Goal: Task Accomplishment & Management: Use online tool/utility

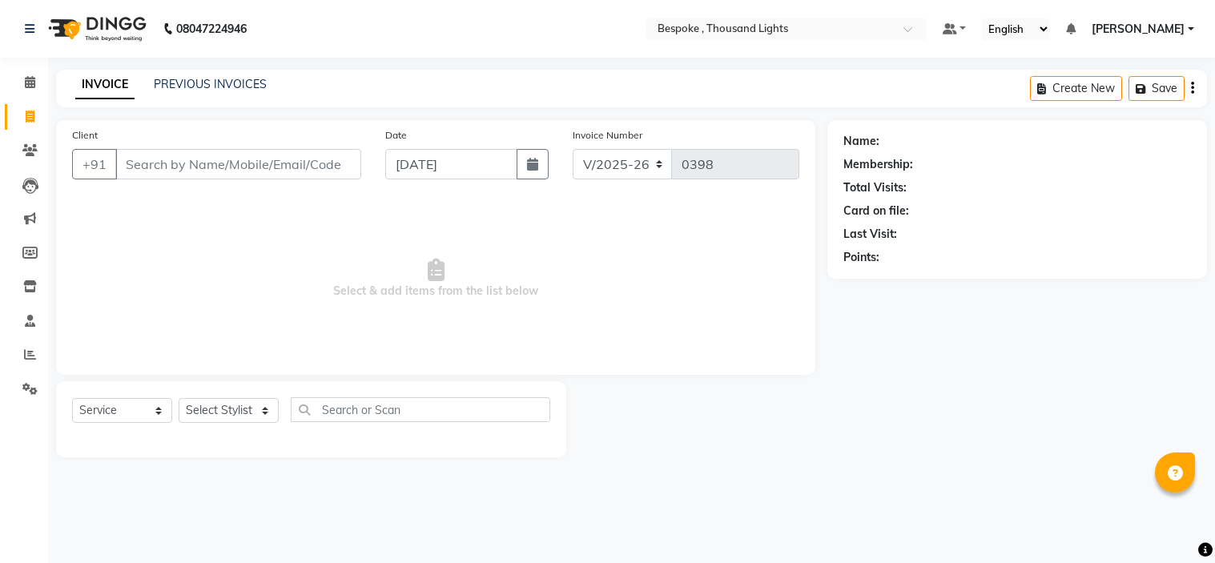
select select "8177"
select select "service"
click at [156, 174] on input "Client" at bounding box center [238, 164] width 246 height 30
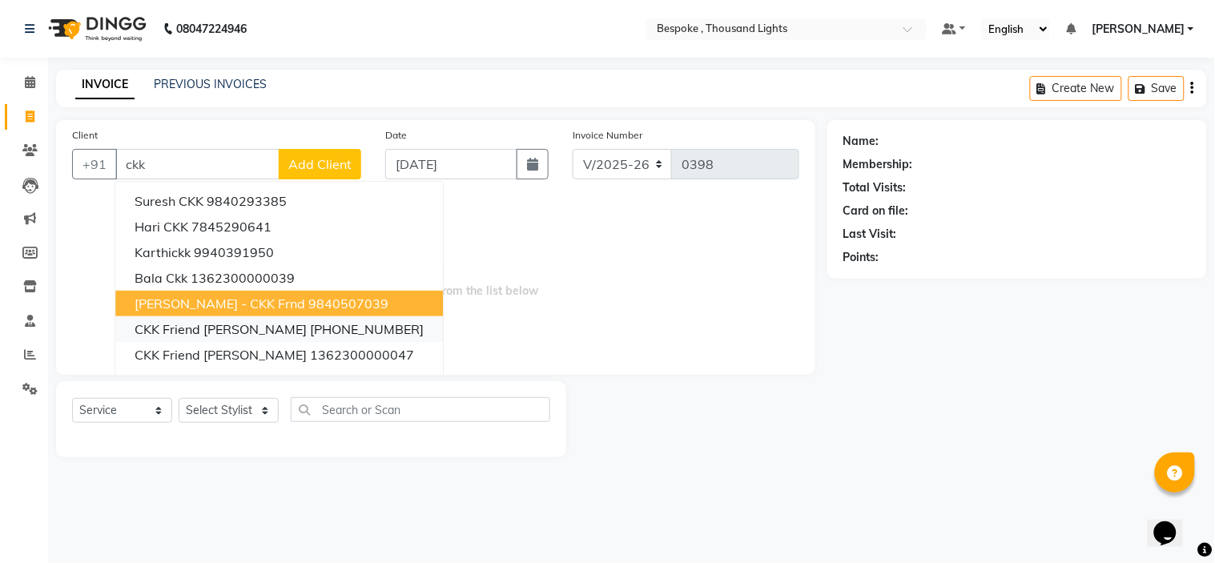
drag, startPoint x: 188, startPoint y: 251, endPoint x: 233, endPoint y: 320, distance: 82.9
click at [233, 320] on ngb-typeahead-window "Suresh CKK 9840293385 Hari CKK 7845290641 Karthickk 9940391950 bala ckk 1362300…" at bounding box center [279, 290] width 329 height 219
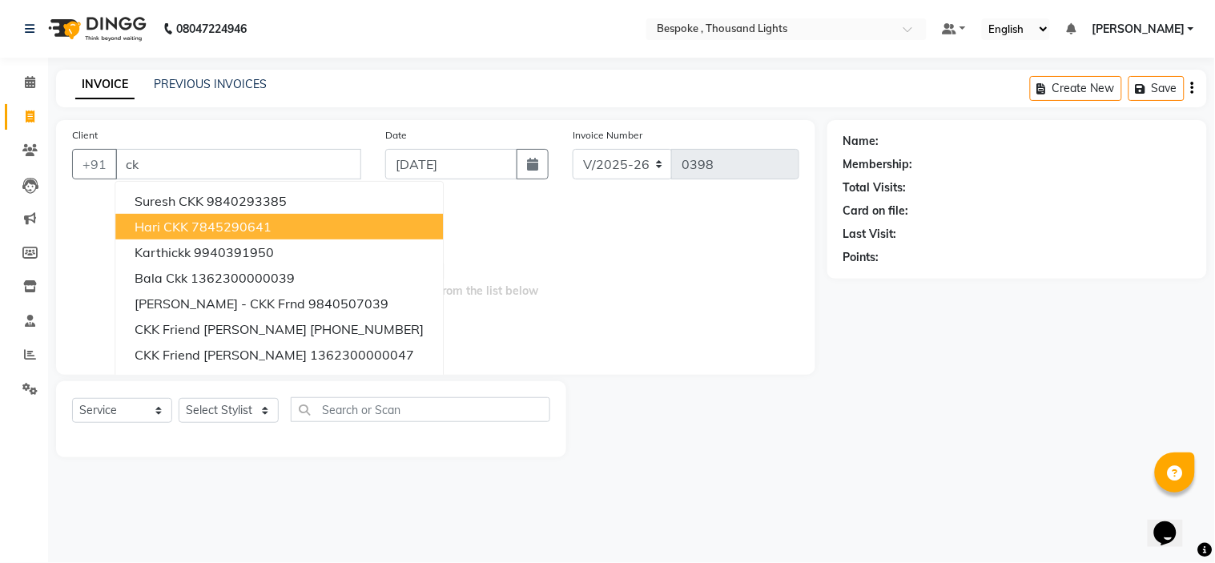
type input "c"
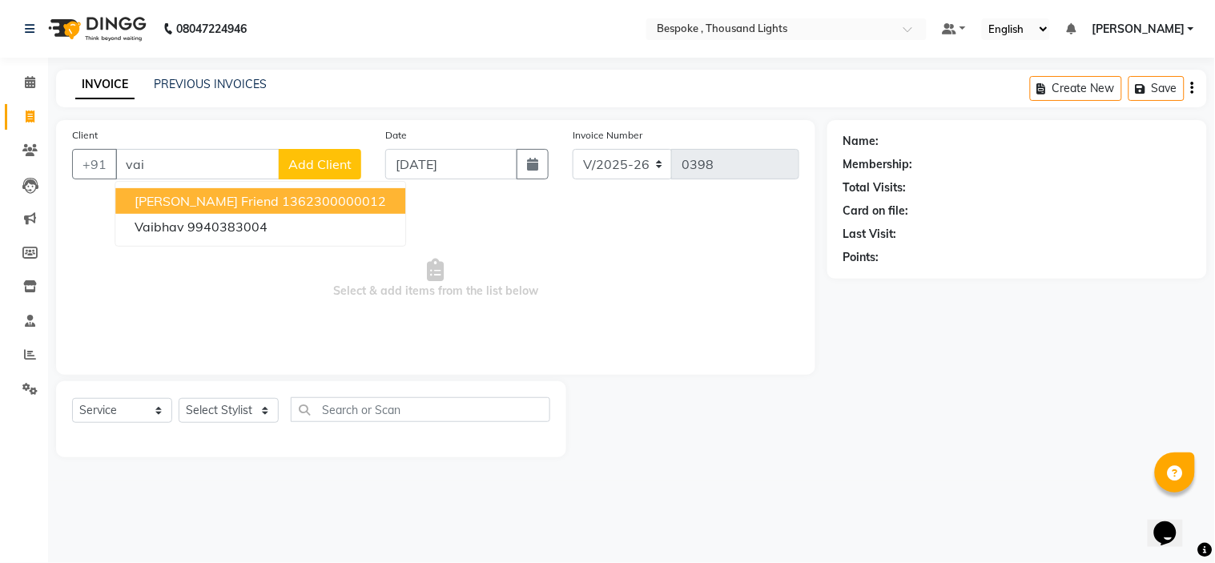
click at [224, 200] on button "[PERSON_NAME] friend 1362300000012" at bounding box center [260, 201] width 290 height 26
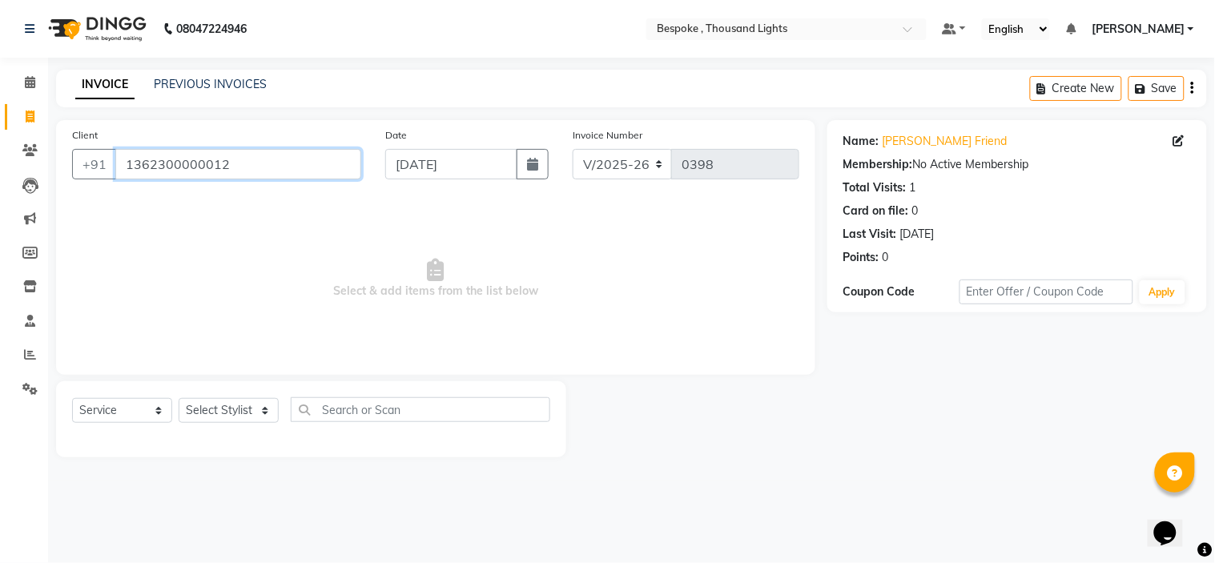
click at [330, 161] on input "1362300000012" at bounding box center [238, 164] width 246 height 30
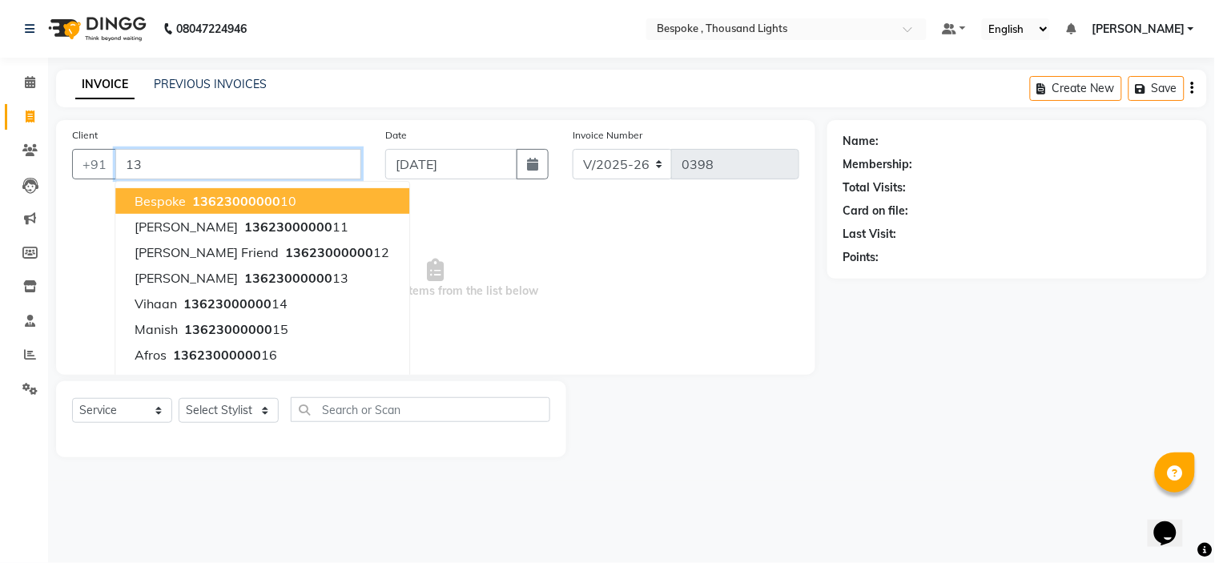
type input "1"
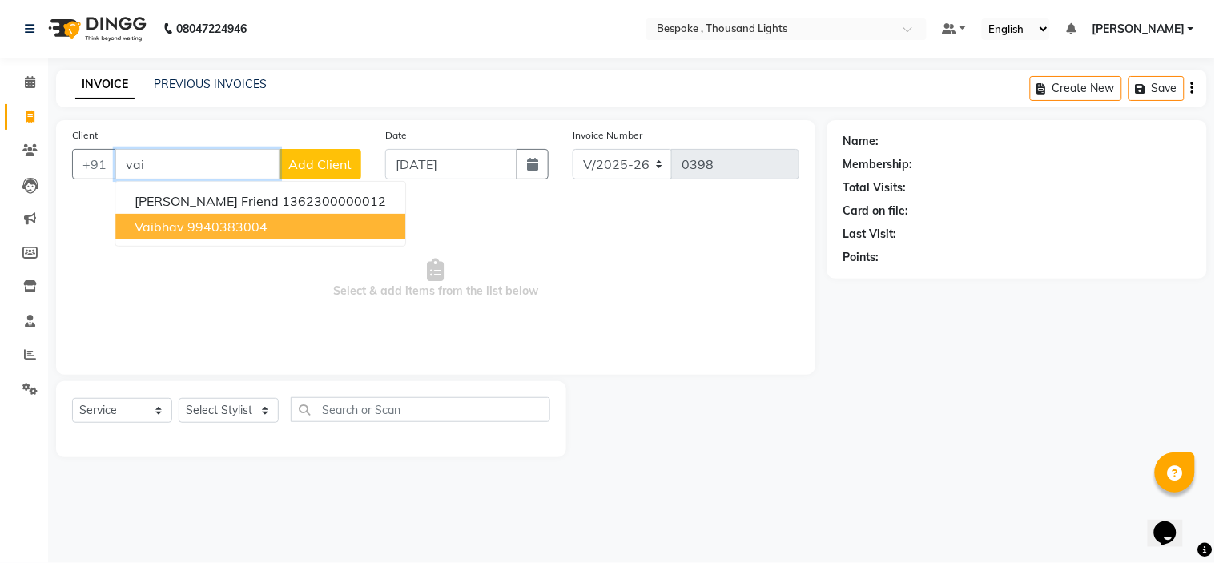
click at [198, 228] on ngb-highlight "9940383004" at bounding box center [227, 227] width 80 height 16
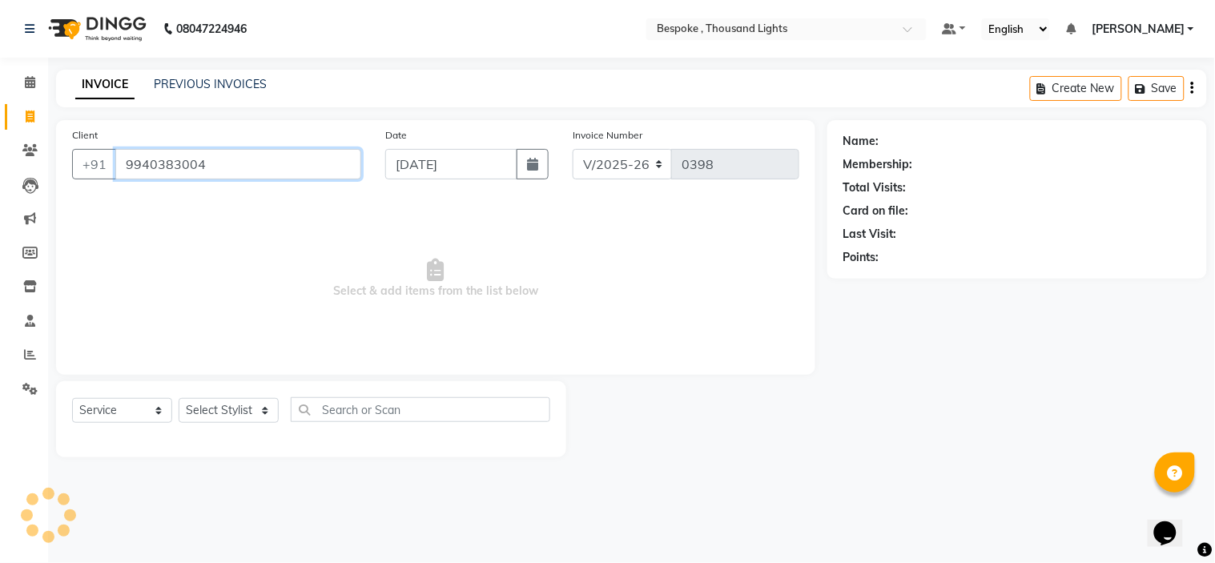
type input "9940383004"
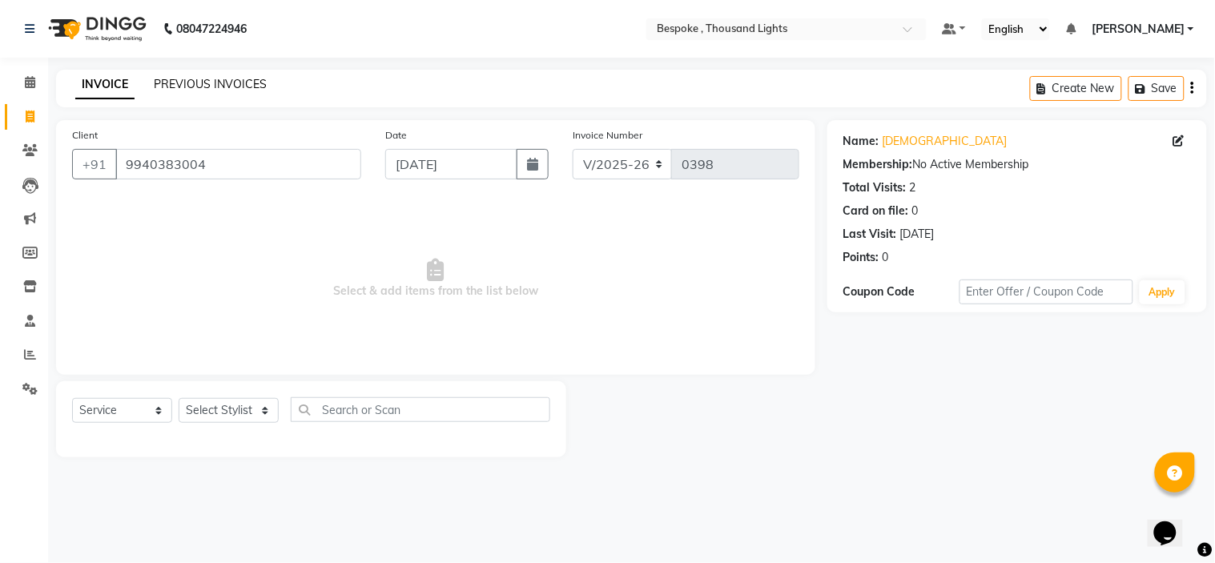
click at [172, 81] on link "PREVIOUS INVOICES" at bounding box center [210, 84] width 113 height 14
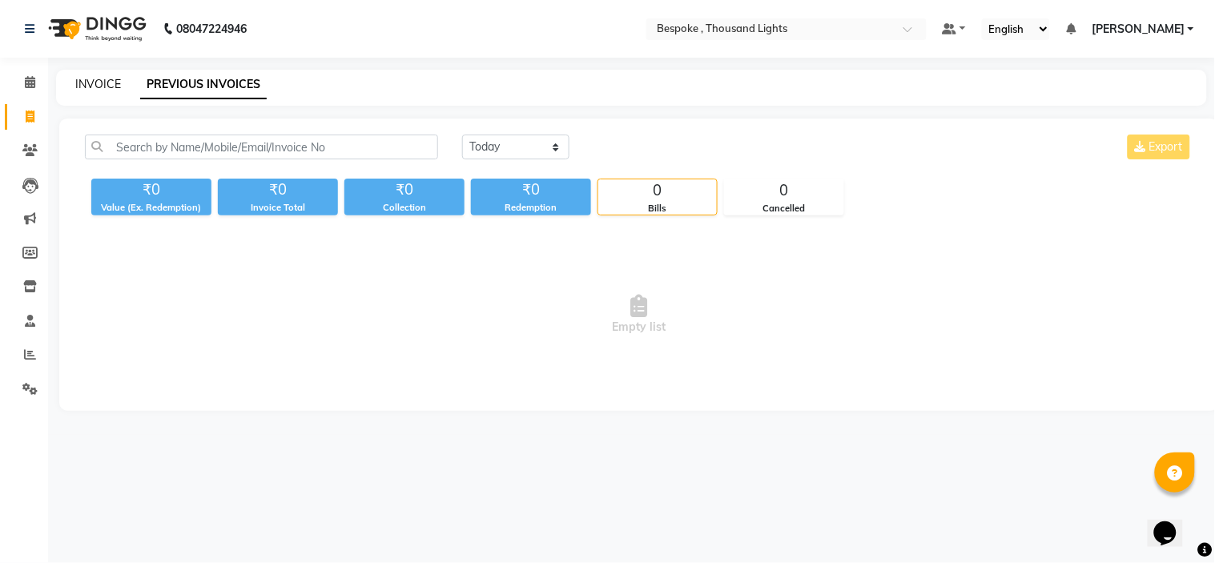
click at [102, 88] on link "INVOICE" at bounding box center [98, 84] width 46 height 14
select select "service"
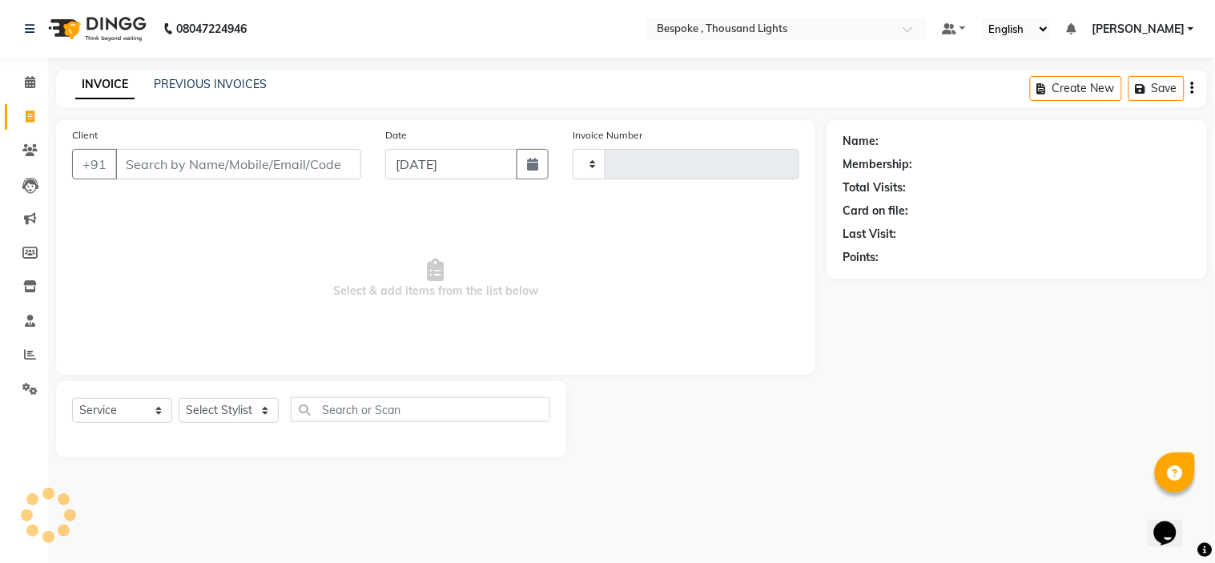
type input "0398"
select select "8177"
click at [244, 295] on span "Select & add items from the list below" at bounding box center [435, 279] width 727 height 160
